Goal: Find specific page/section: Find specific page/section

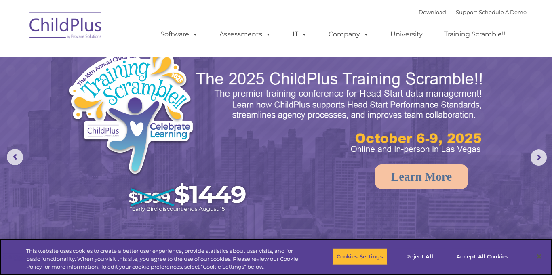
select select "MEDIUM"
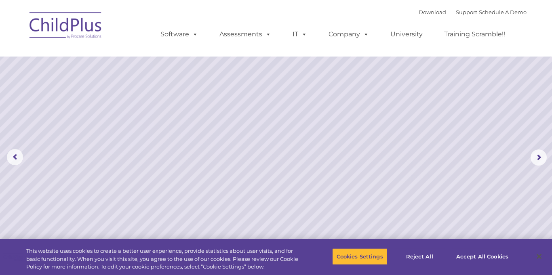
click at [540, 151] on rs-arrow at bounding box center [539, 157] width 16 height 16
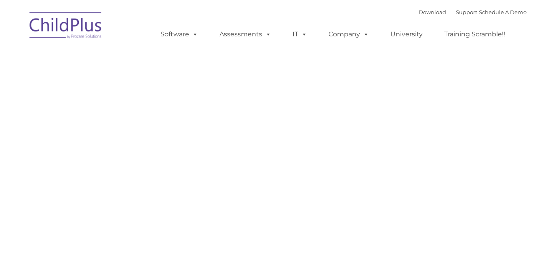
type input ""
